Goal: Task Accomplishment & Management: Complete application form

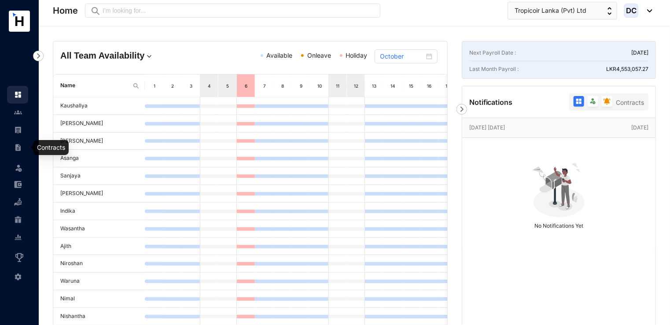
click at [18, 144] on img at bounding box center [18, 147] width 8 height 8
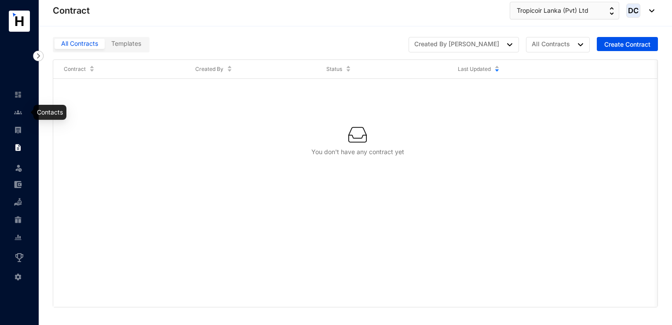
click at [18, 111] on img at bounding box center [18, 112] width 8 height 8
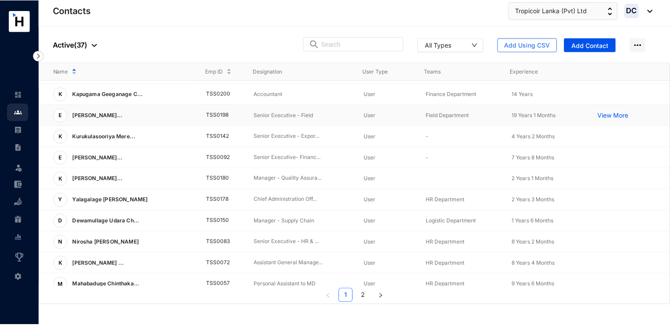
scroll to position [215, 0]
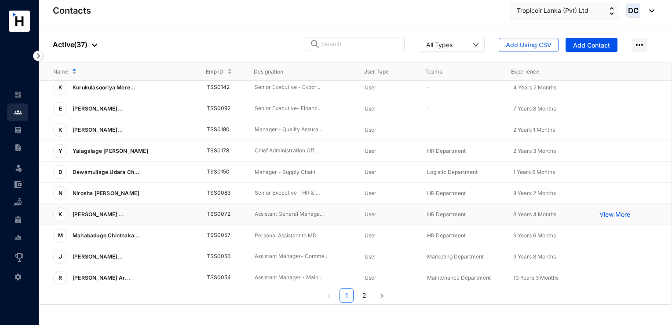
click at [221, 213] on td "TSS0072" at bounding box center [217, 214] width 48 height 21
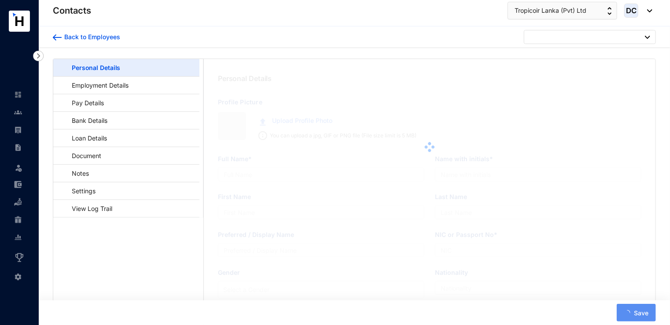
type input "[PERSON_NAME] [PERSON_NAME]"
type input "[PERSON_NAME]"
type input "Amal"
type input "197210100163"
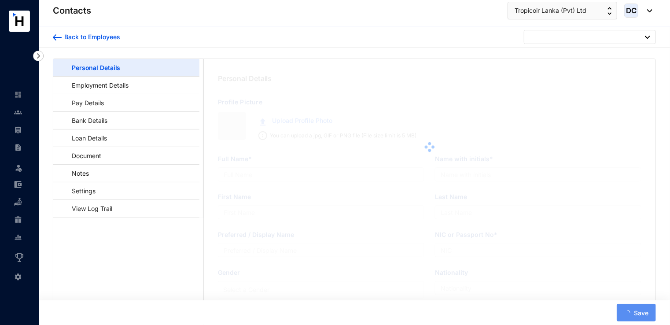
type input "[STREET_ADDRESS][PERSON_NAME][PERSON_NAME][PERSON_NAME]"
type input "[DATE]"
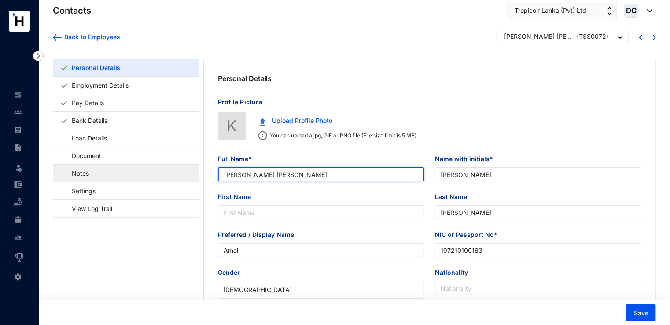
drag, startPoint x: 303, startPoint y: 176, endPoint x: 198, endPoint y: 175, distance: 104.8
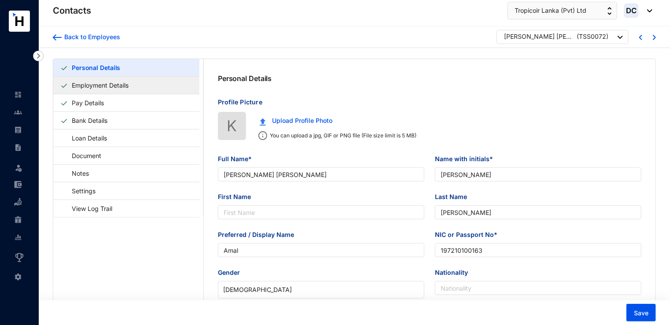
click at [110, 82] on link "Employment Details" at bounding box center [100, 85] width 64 height 18
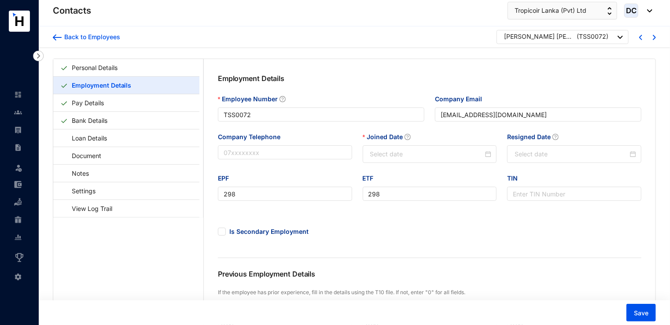
type input "[DATE]"
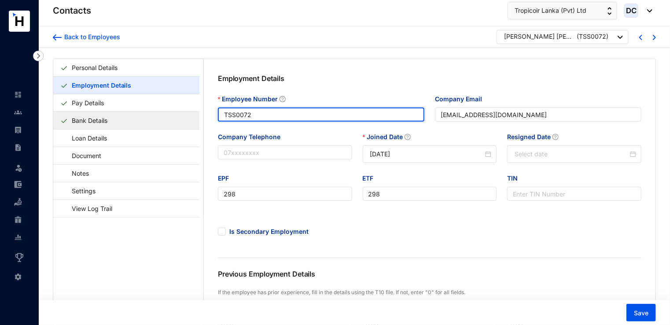
drag, startPoint x: 275, startPoint y: 118, endPoint x: 143, endPoint y: 120, distance: 131.2
click at [143, 120] on div "Personal Details Employment Details Pay Details Bank Details Loan Details Docum…" at bounding box center [354, 331] width 602 height 545
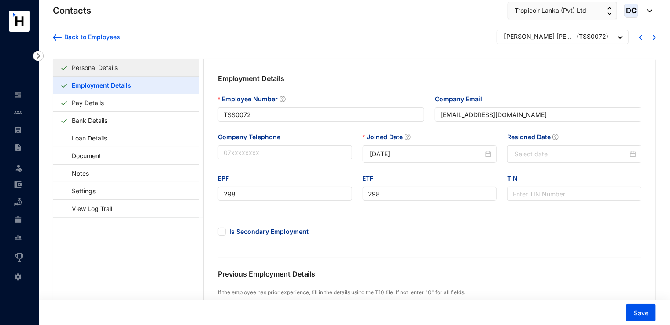
click at [105, 71] on link "Personal Details" at bounding box center [94, 68] width 53 height 18
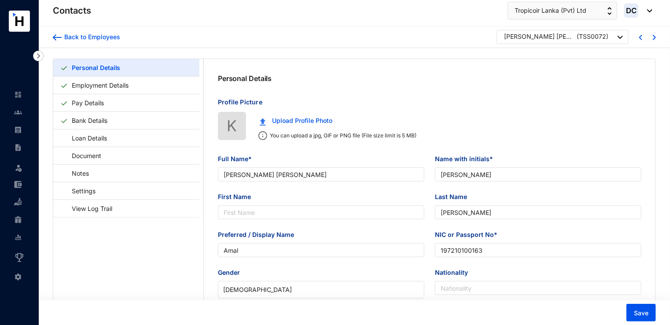
type input "[DATE]"
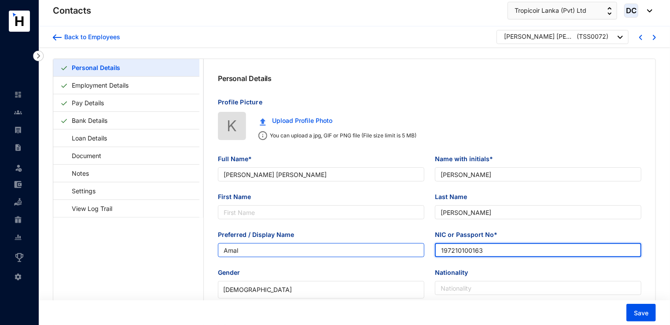
drag, startPoint x: 492, startPoint y: 252, endPoint x: 399, endPoint y: 256, distance: 92.5
click at [399, 256] on div "Preferred / Display Name [PERSON_NAME] or Passport No* 197210100163" at bounding box center [430, 249] width 434 height 38
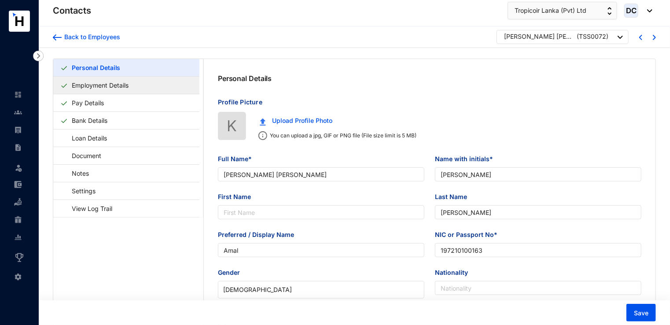
click at [79, 84] on link "Employment Details" at bounding box center [100, 85] width 64 height 18
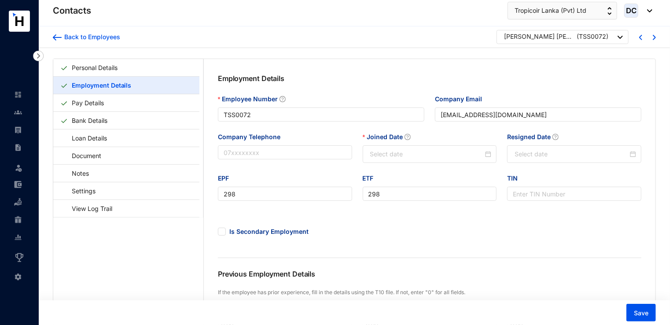
type input "[DATE]"
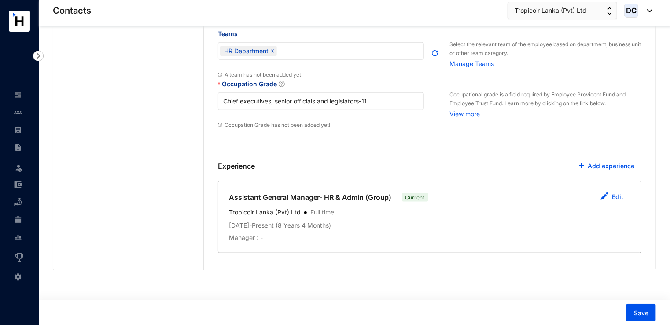
scroll to position [335, 0]
drag, startPoint x: 301, startPoint y: 211, endPoint x: 225, endPoint y: 220, distance: 76.7
click at [225, 220] on div "Assistant General Manager- HR & Admin (Group) Current Edit Tropicoir Lanka (Pvt…" at bounding box center [429, 217] width 423 height 72
copy p "Tropicoir Lanka (Pvt) Ltd"
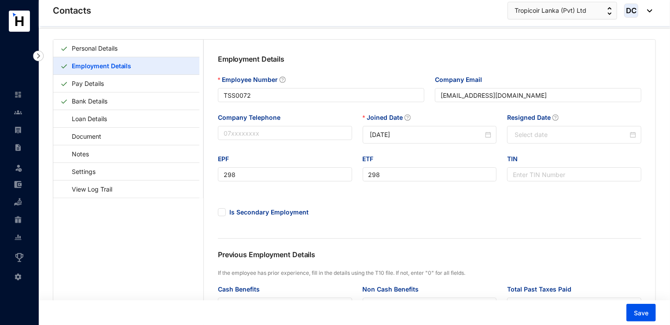
scroll to position [0, 0]
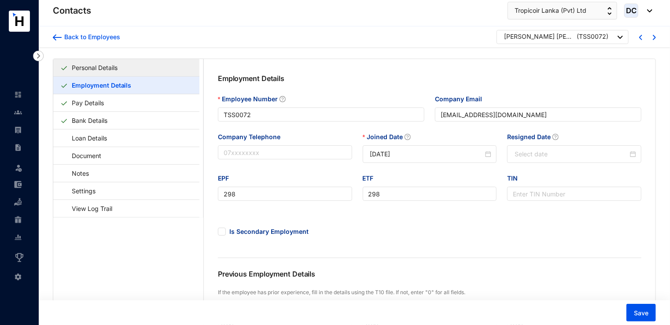
click at [121, 72] on link "Personal Details" at bounding box center [94, 68] width 53 height 18
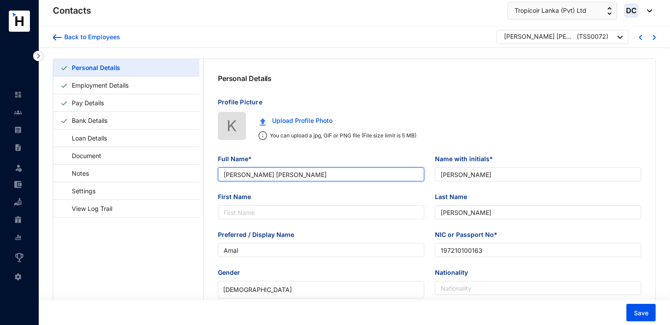
click at [339, 177] on input "[PERSON_NAME] [PERSON_NAME]" at bounding box center [321, 174] width 206 height 14
